Goal: Information Seeking & Learning: Learn about a topic

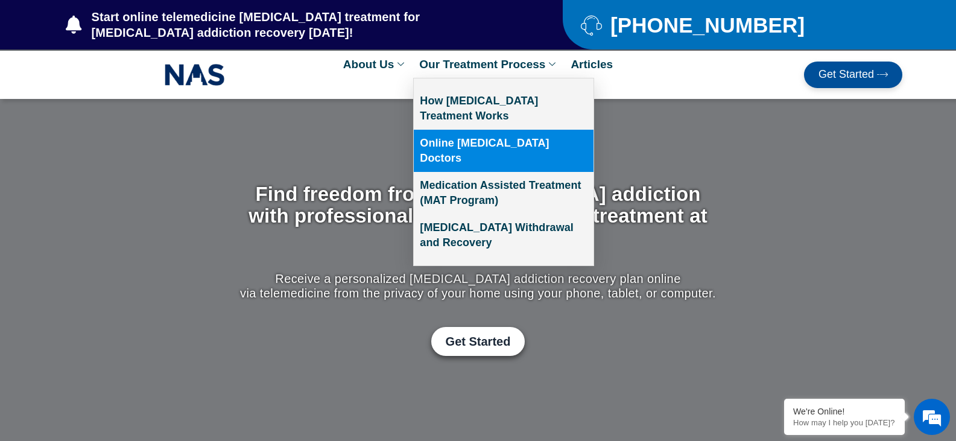
click at [492, 139] on link "Online [MEDICAL_DATA] Doctors" at bounding box center [504, 151] width 180 height 42
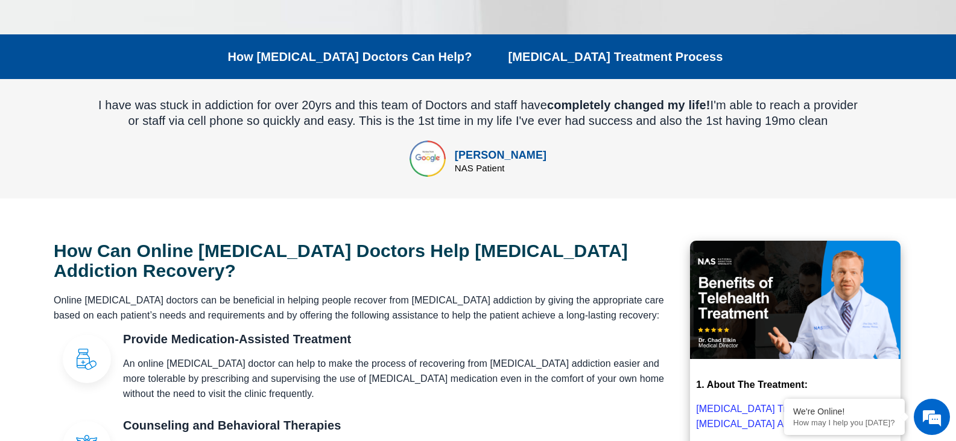
scroll to position [302, 0]
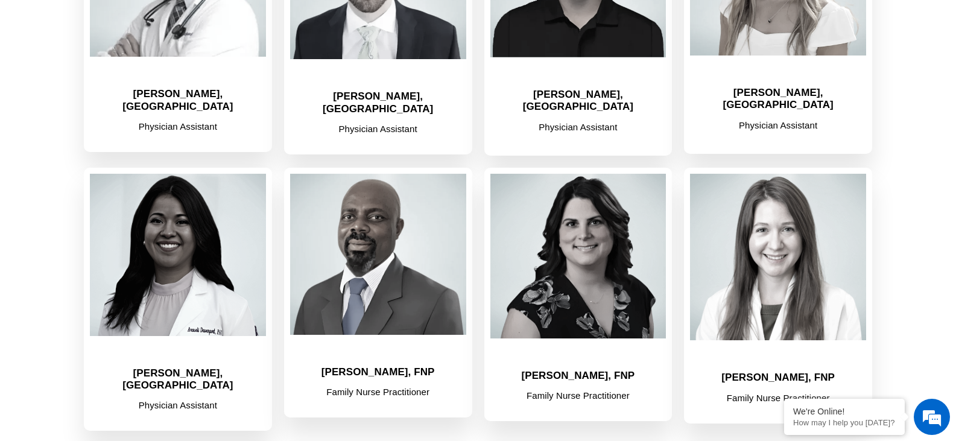
scroll to position [362, 0]
